Goal: Check status: Check status

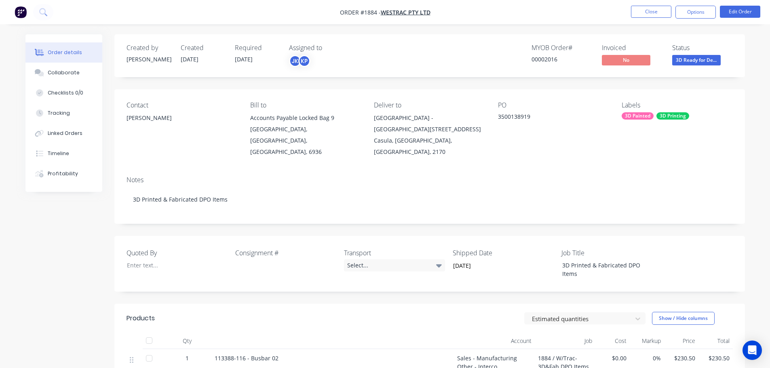
scroll to position [162, 0]
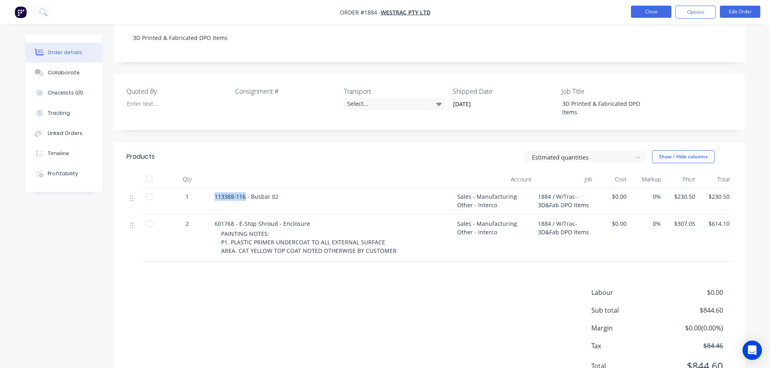
click at [663, 9] on button "Close" at bounding box center [651, 12] width 40 height 12
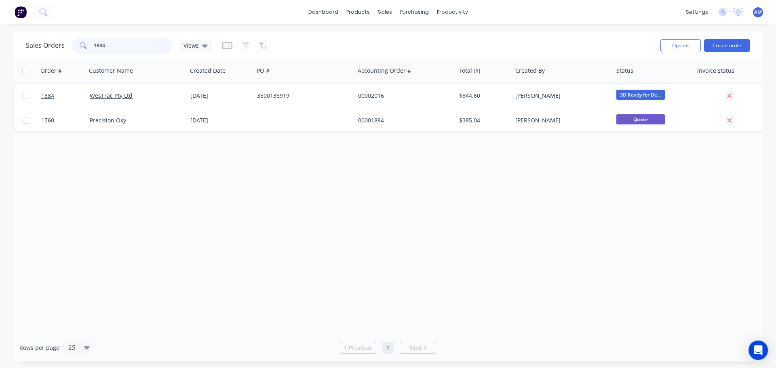
drag, startPoint x: 110, startPoint y: 42, endPoint x: 89, endPoint y: 41, distance: 20.6
click at [89, 41] on div "1884" at bounding box center [121, 46] width 101 height 16
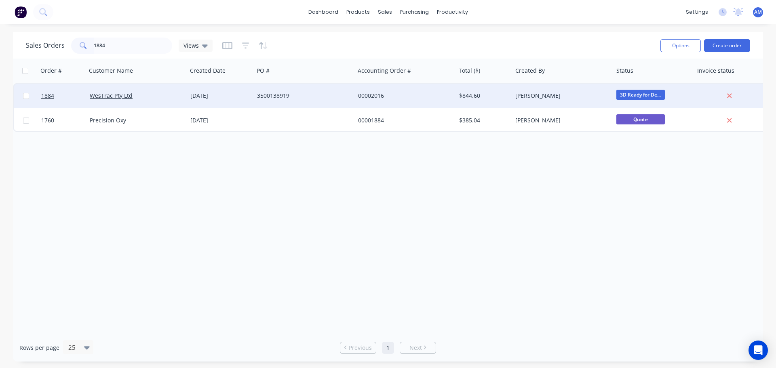
click at [644, 95] on span "3D Ready for De..." at bounding box center [640, 95] width 49 height 10
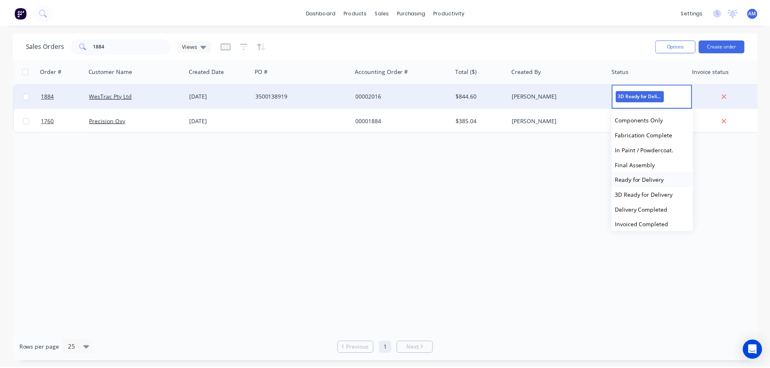
scroll to position [121, 0]
click at [647, 208] on span "Delivery Completed" at bounding box center [646, 209] width 53 height 8
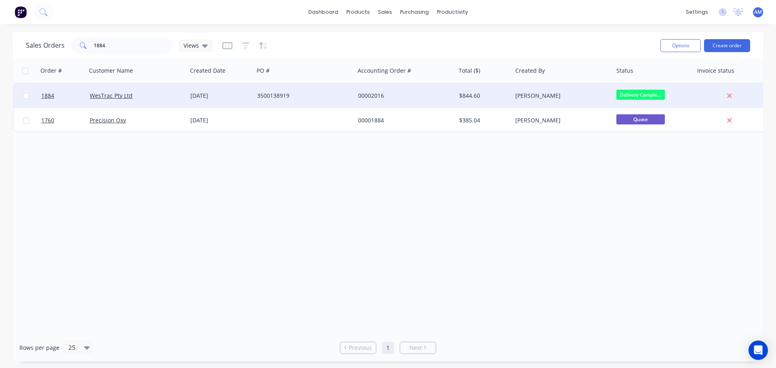
click at [365, 92] on div "00002016" at bounding box center [403, 96] width 90 height 8
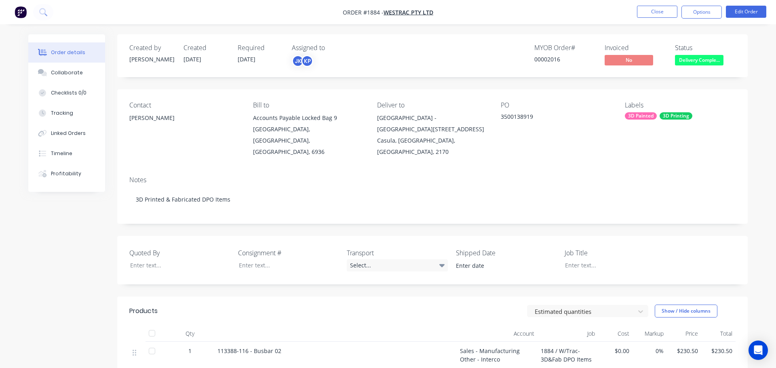
type input "[DATE]"
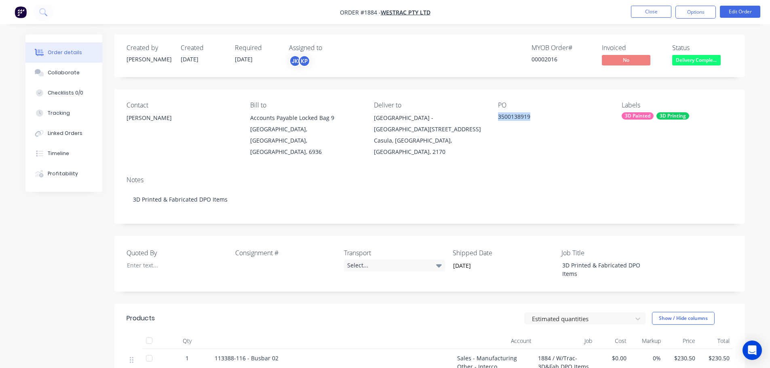
drag, startPoint x: 535, startPoint y: 117, endPoint x: 498, endPoint y: 115, distance: 37.2
click at [498, 115] on div "3500138919" at bounding box center [548, 117] width 101 height 11
copy div "3500138919"
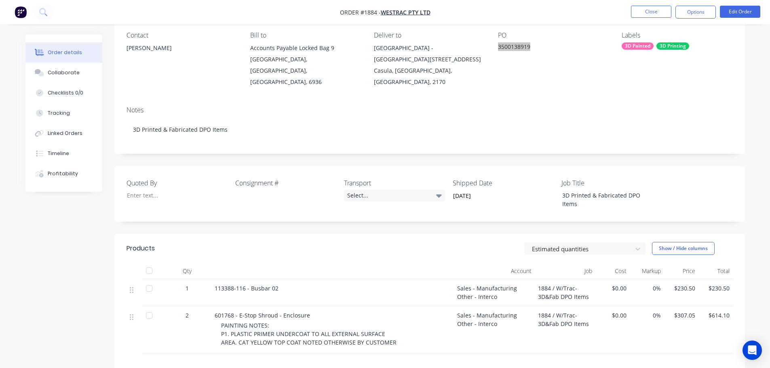
scroll to position [121, 0]
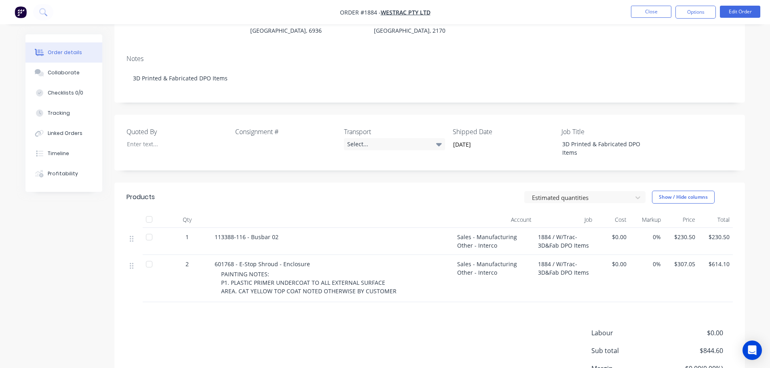
click at [307, 260] on div "601768 - E-Stop Shroud - Enclosure" at bounding box center [333, 264] width 236 height 8
drag, startPoint x: 307, startPoint y: 251, endPoint x: 219, endPoint y: 249, distance: 87.7
click at [219, 260] on div "601768 - E-Stop Shroud - Enclosure" at bounding box center [333, 264] width 236 height 8
copy span "601768 - E-Stop Shroud - Enclosure"
drag, startPoint x: 281, startPoint y: 224, endPoint x: 214, endPoint y: 224, distance: 66.7
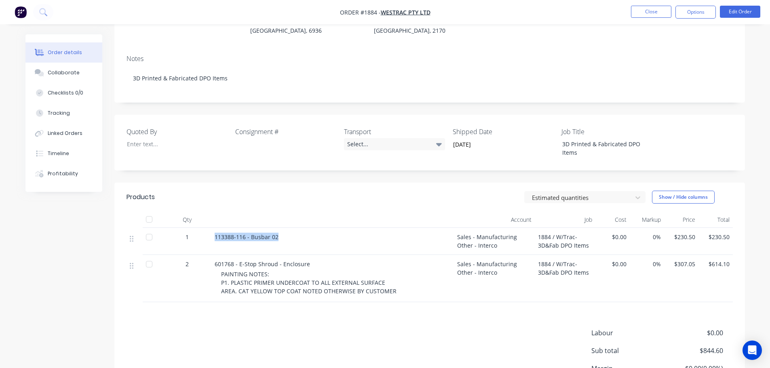
click at [215, 233] on div "113388-116 - Busbar 02" at bounding box center [333, 237] width 236 height 8
copy span "113388-116 - Busbar 02"
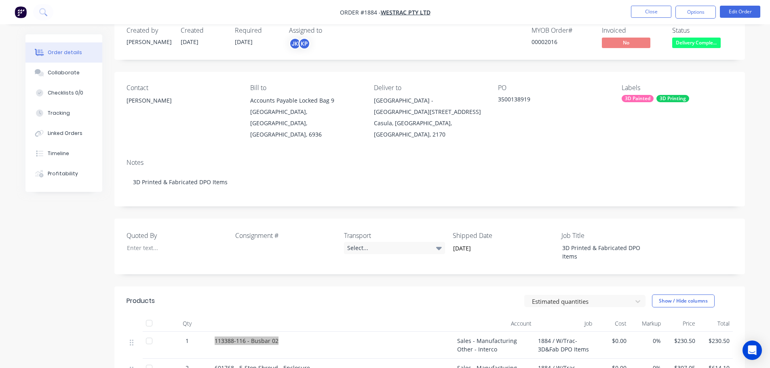
scroll to position [0, 0]
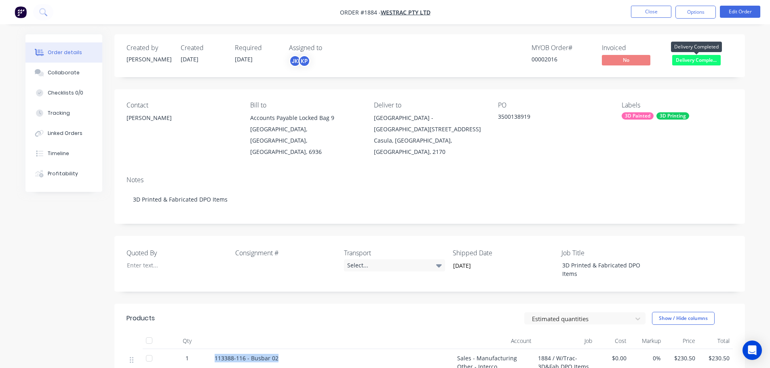
click at [700, 63] on span "Delivery Comple..." at bounding box center [696, 60] width 49 height 10
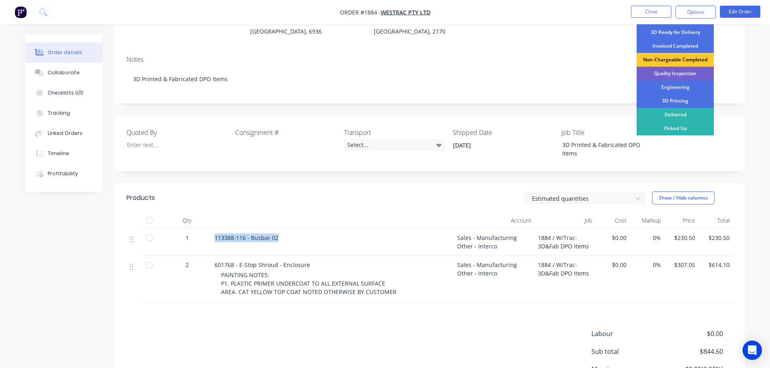
scroll to position [121, 0]
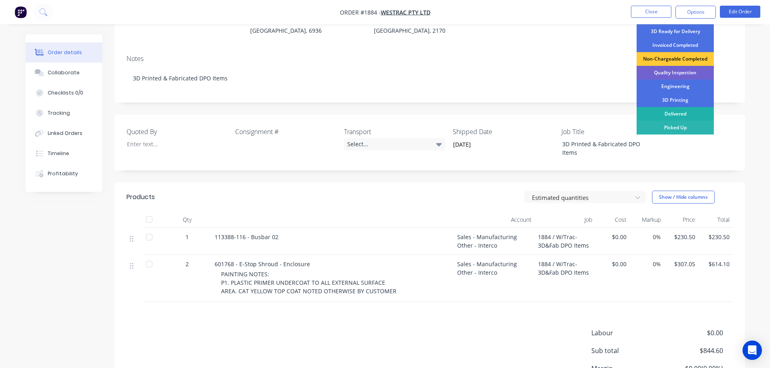
click at [677, 113] on div "Delivered" at bounding box center [675, 114] width 77 height 14
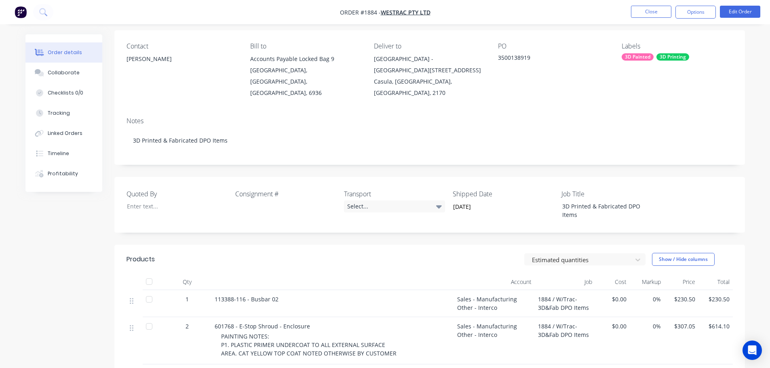
scroll to position [40, 0]
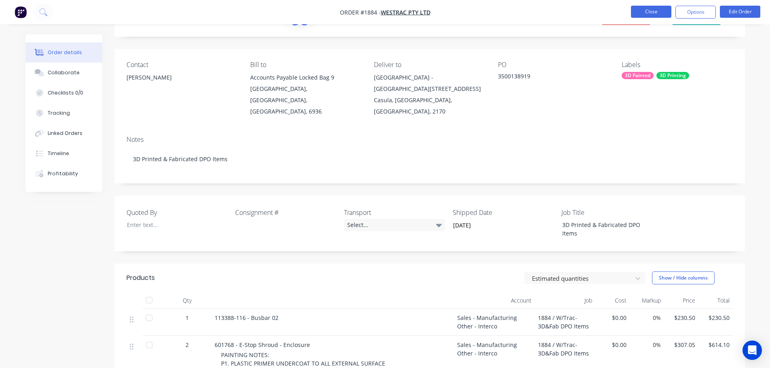
click at [651, 13] on button "Close" at bounding box center [651, 12] width 40 height 12
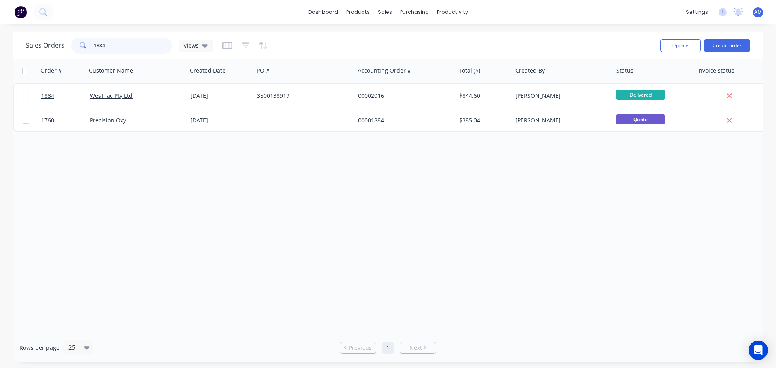
drag, startPoint x: 122, startPoint y: 45, endPoint x: 89, endPoint y: 46, distance: 32.8
click at [89, 46] on div "1884" at bounding box center [121, 46] width 101 height 16
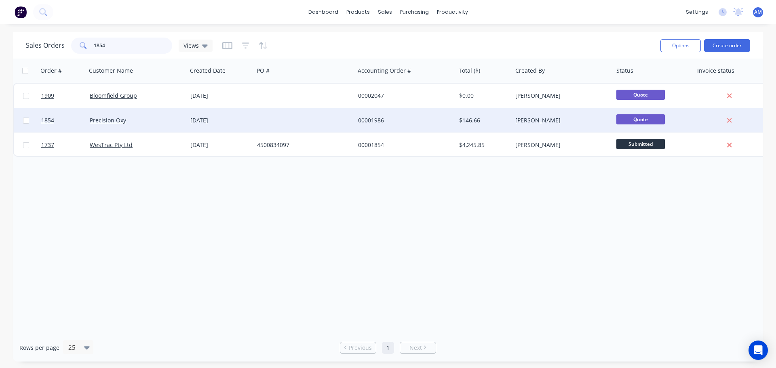
type input "1854"
click at [369, 120] on div "00001986" at bounding box center [403, 120] width 90 height 8
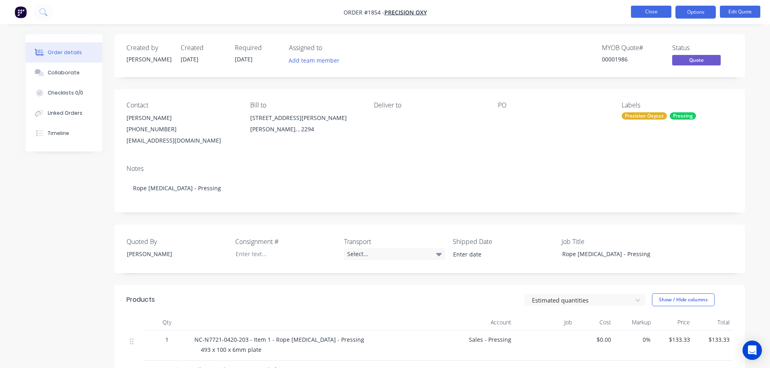
click at [654, 11] on button "Close" at bounding box center [651, 12] width 40 height 12
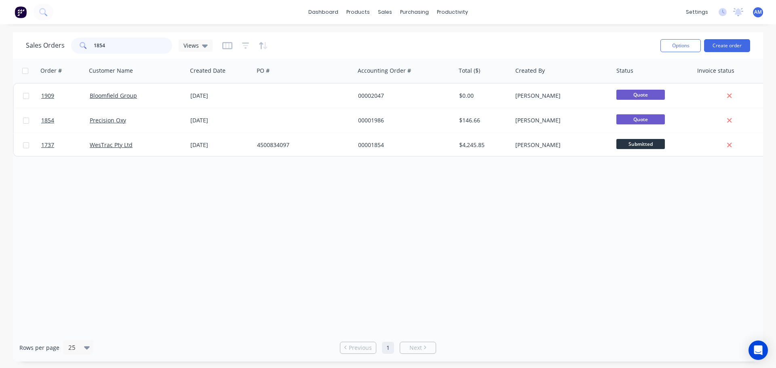
drag, startPoint x: 123, startPoint y: 47, endPoint x: 116, endPoint y: 43, distance: 8.5
click at [122, 47] on input "1854" at bounding box center [133, 46] width 79 height 16
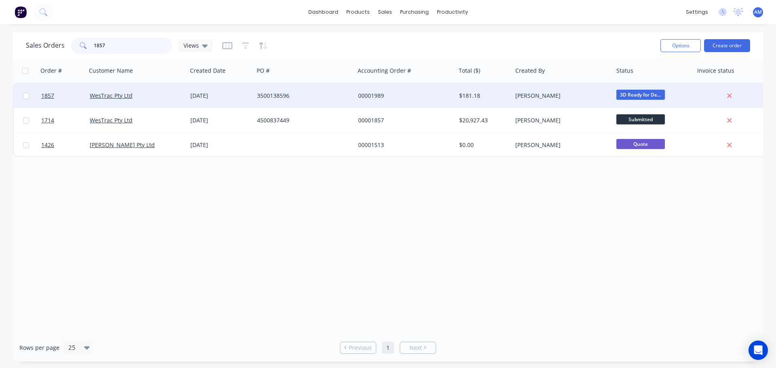
type input "1857"
click at [371, 95] on div "00001989" at bounding box center [403, 96] width 90 height 8
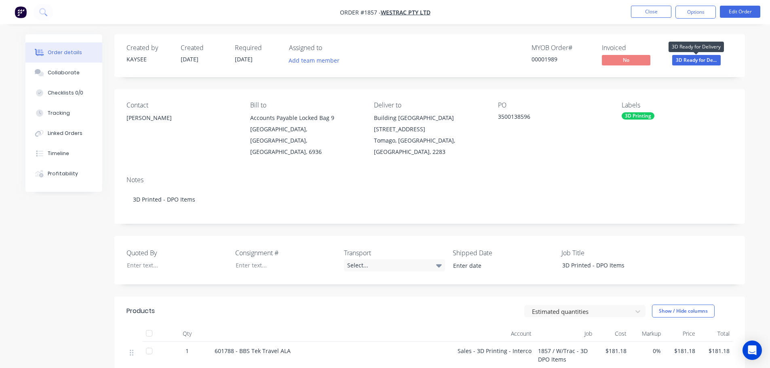
click at [692, 59] on span "3D Ready for De..." at bounding box center [696, 60] width 49 height 10
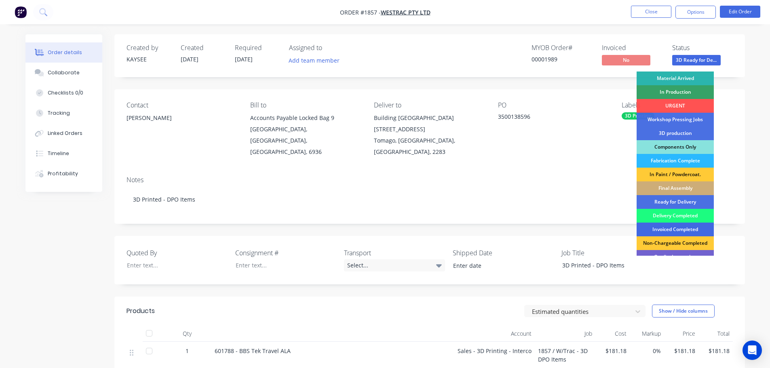
scroll to position [104, 0]
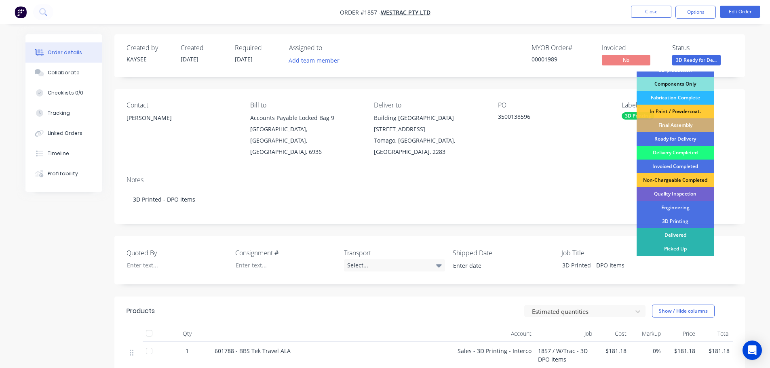
click at [669, 233] on div "Delivered" at bounding box center [675, 235] width 77 height 14
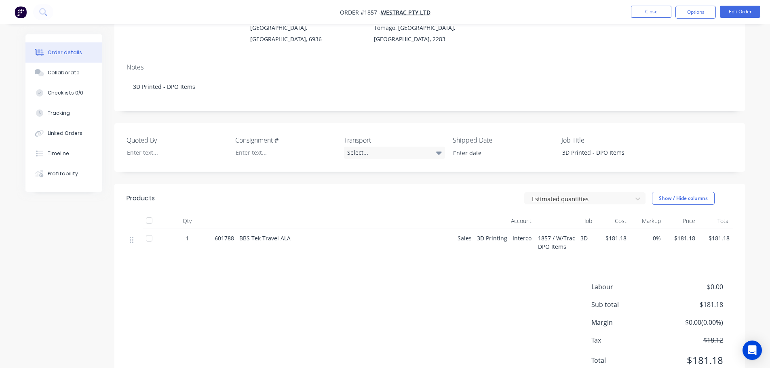
scroll to position [121, 0]
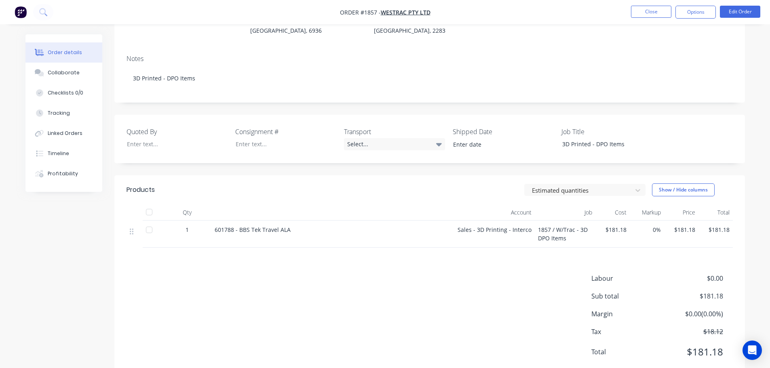
drag, startPoint x: 290, startPoint y: 220, endPoint x: 204, endPoint y: 222, distance: 86.5
click at [204, 222] on div "1 601788 - BBS Tek Travel ALA Sales - 3D Printing - Interco 1857 / W/Trac - 3D …" at bounding box center [430, 234] width 606 height 27
copy div "601788 - BBS Tek Travel ALA"
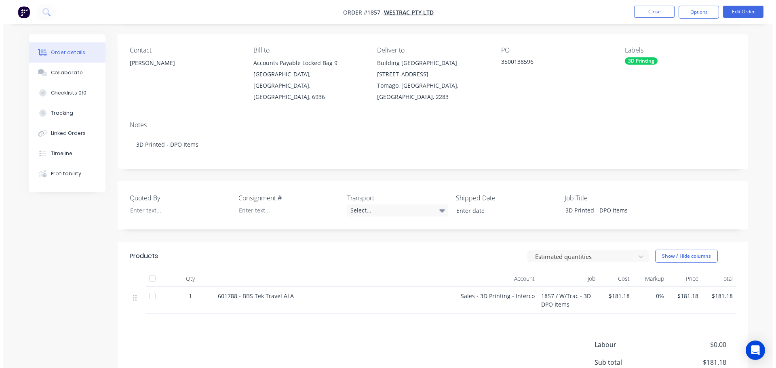
scroll to position [0, 0]
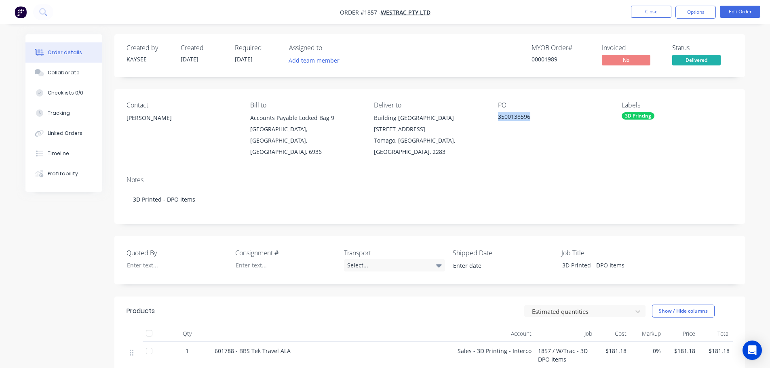
drag, startPoint x: 534, startPoint y: 113, endPoint x: 494, endPoint y: 116, distance: 40.6
click at [494, 116] on div "Contact [PERSON_NAME] Bill to Accounts Payable [STREET_ADDRESS] Deliver to Buil…" at bounding box center [429, 129] width 631 height 80
copy div "3500138596"
click at [651, 12] on button "Close" at bounding box center [651, 12] width 40 height 12
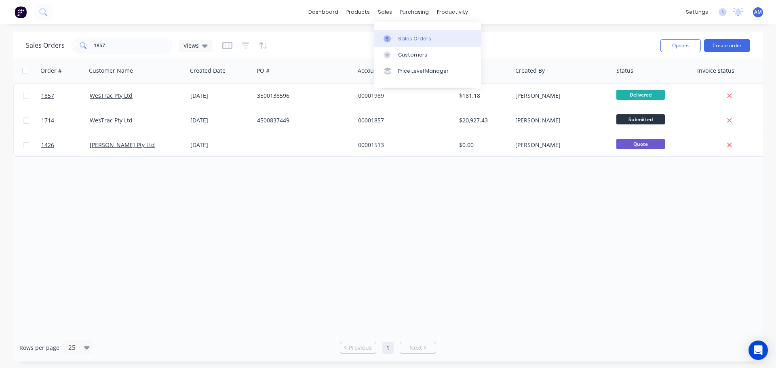
click at [405, 36] on div "Sales Orders" at bounding box center [414, 38] width 33 height 7
click at [430, 40] on div "Purchase Orders" at bounding box center [440, 38] width 43 height 7
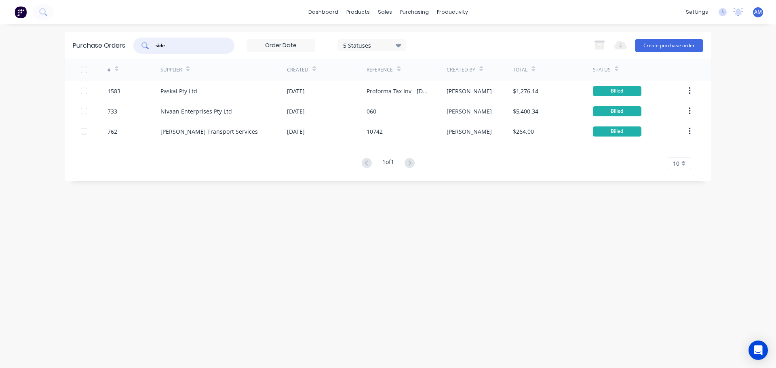
drag, startPoint x: 180, startPoint y: 46, endPoint x: 141, endPoint y: 43, distance: 39.4
click at [141, 43] on div "side" at bounding box center [183, 46] width 101 height 16
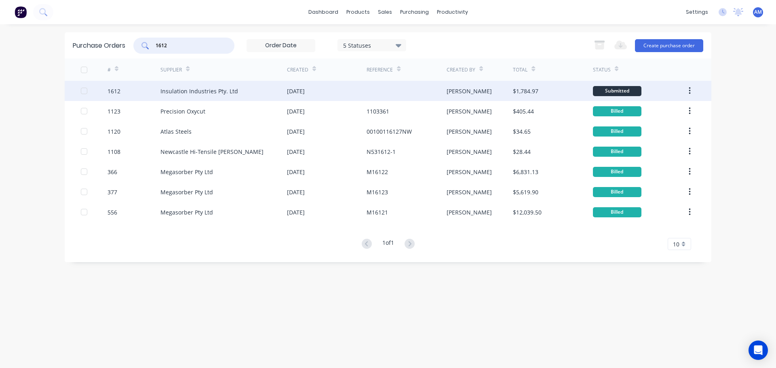
type input "1612"
click at [233, 87] on div "Insulation Industries Pty. Ltd" at bounding box center [199, 91] width 78 height 8
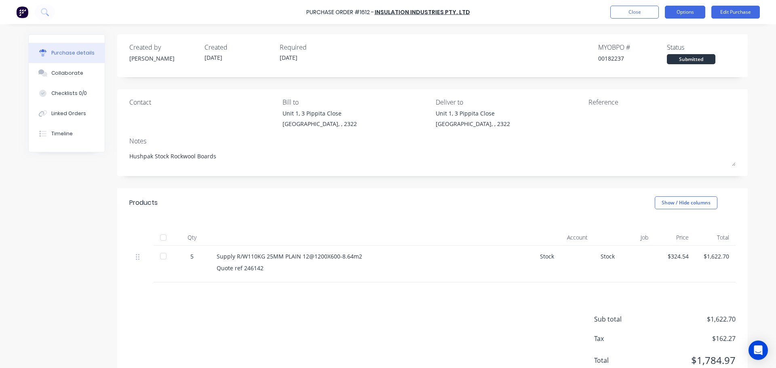
click at [680, 11] on button "Options" at bounding box center [685, 12] width 40 height 13
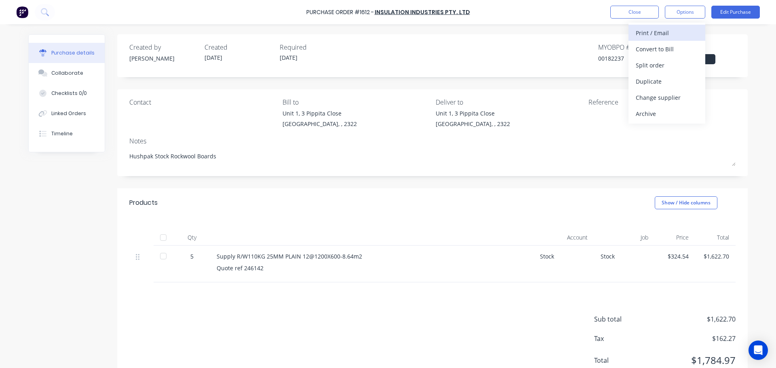
click at [666, 30] on div "Print / Email" at bounding box center [667, 33] width 62 height 12
click at [664, 67] on div "Without pricing" at bounding box center [667, 65] width 62 height 12
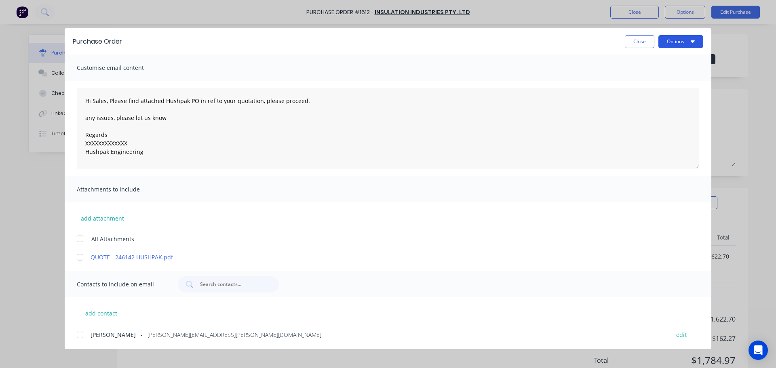
click at [671, 42] on button "Options" at bounding box center [680, 41] width 45 height 13
click at [653, 76] on div "Print" at bounding box center [665, 78] width 62 height 12
click at [635, 44] on button "Close" at bounding box center [640, 41] width 30 height 13
type textarea "x"
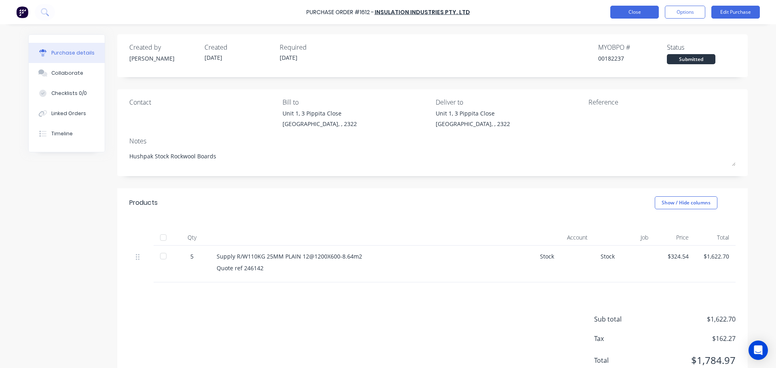
click at [634, 13] on button "Close" at bounding box center [634, 12] width 49 height 13
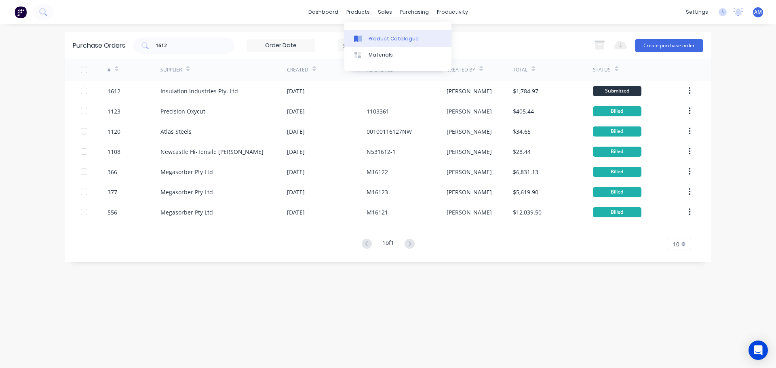
click at [382, 31] on link "Product Catalogue" at bounding box center [397, 38] width 107 height 16
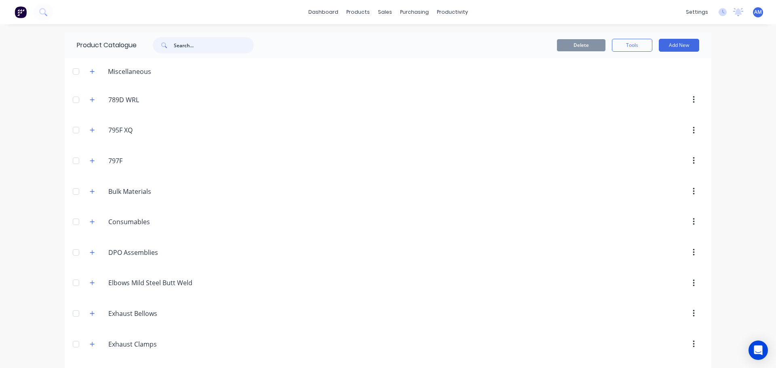
click at [180, 42] on input "text" at bounding box center [214, 45] width 80 height 16
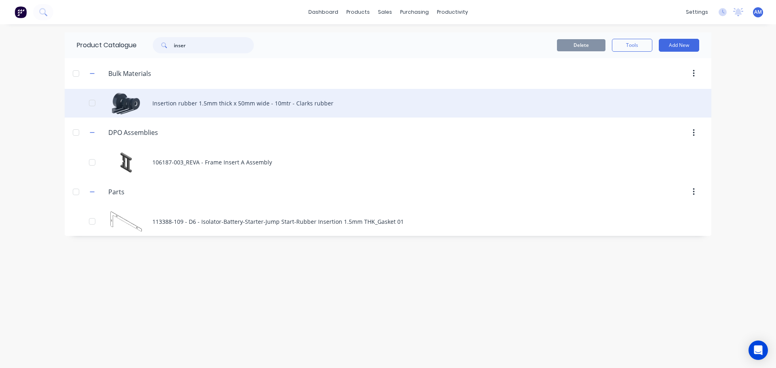
type input "inser"
click at [268, 103] on div "Insertion rubber 1.5mm thick x 50mm wide - 10mtr - Clarks rubber" at bounding box center [388, 103] width 647 height 29
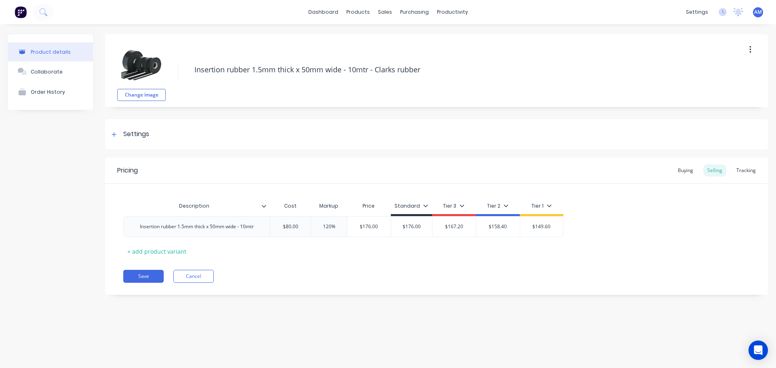
type textarea "x"
click at [430, 52] on div "Suppliers" at bounding box center [431, 54] width 24 height 7
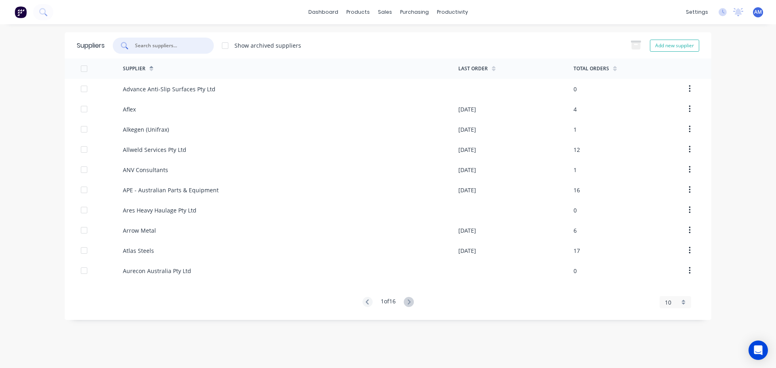
click at [154, 47] on input "text" at bounding box center [167, 46] width 67 height 8
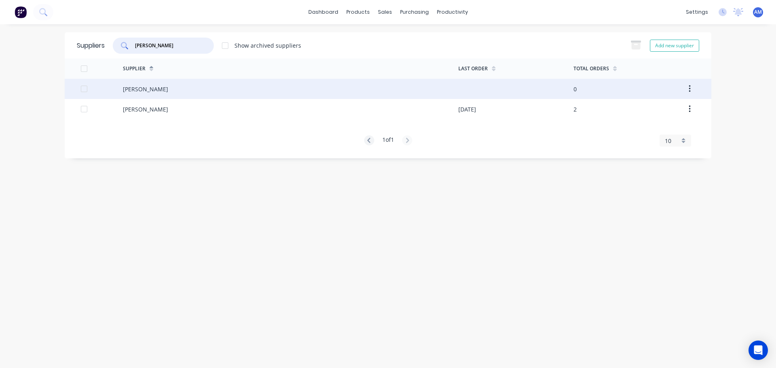
type input "[PERSON_NAME]"
click at [147, 87] on div "[PERSON_NAME]" at bounding box center [145, 89] width 45 height 8
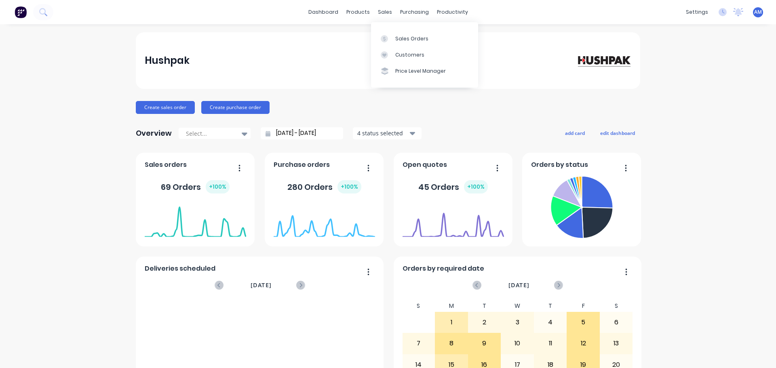
click at [404, 37] on div "Sales Orders" at bounding box center [411, 38] width 33 height 7
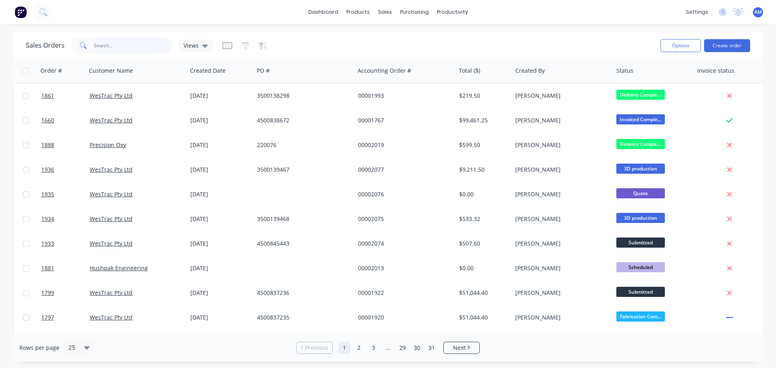
click at [108, 41] on input "text" at bounding box center [133, 46] width 79 height 16
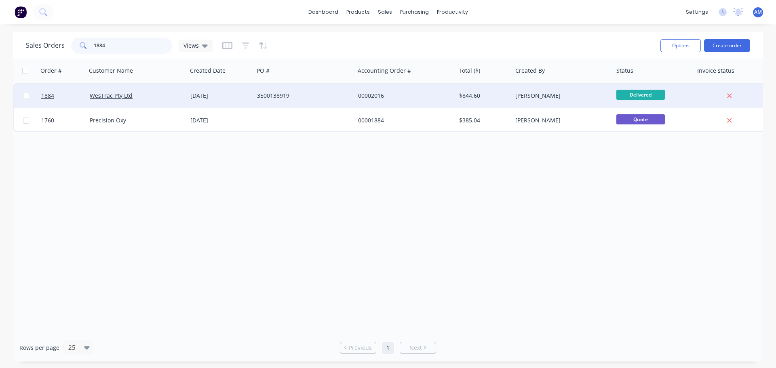
type input "1884"
click at [288, 96] on div "3500138919" at bounding box center [302, 96] width 90 height 8
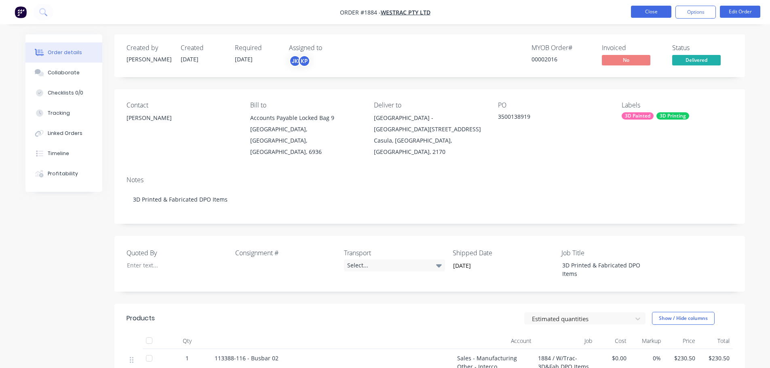
click at [658, 13] on button "Close" at bounding box center [651, 12] width 40 height 12
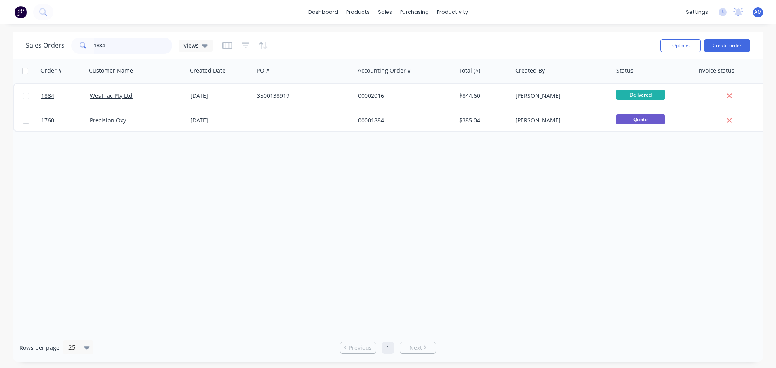
click at [106, 43] on input "1884" at bounding box center [133, 46] width 79 height 16
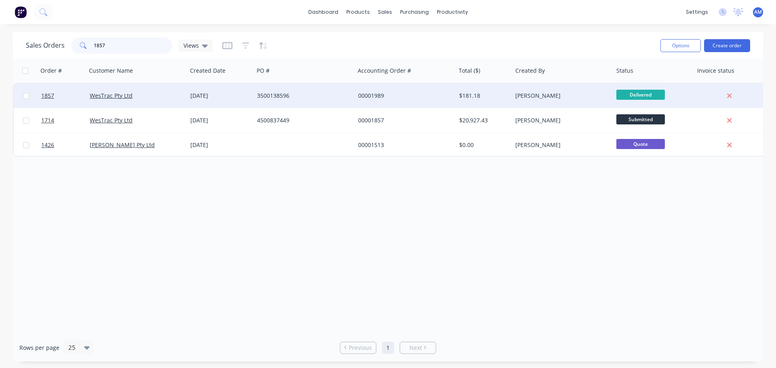
type input "1857"
click at [283, 95] on div "3500138596" at bounding box center [302, 96] width 90 height 8
